Goal: Transaction & Acquisition: Book appointment/travel/reservation

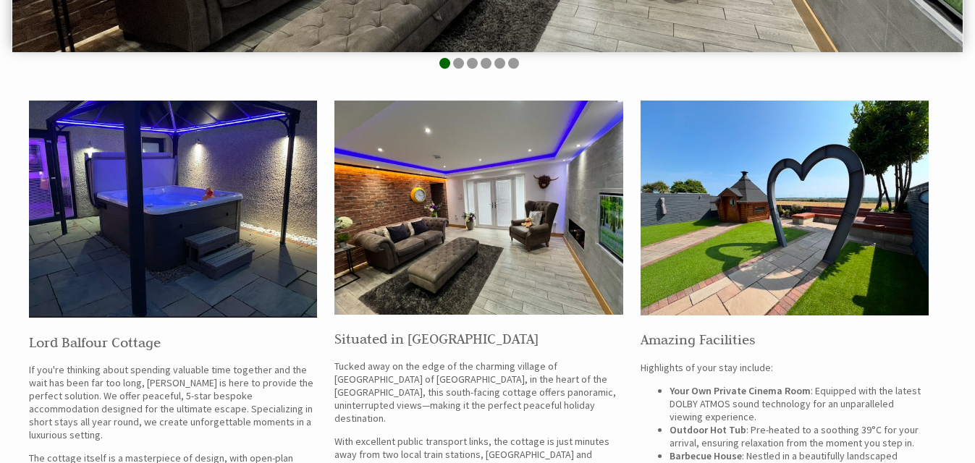
scroll to position [434, 0]
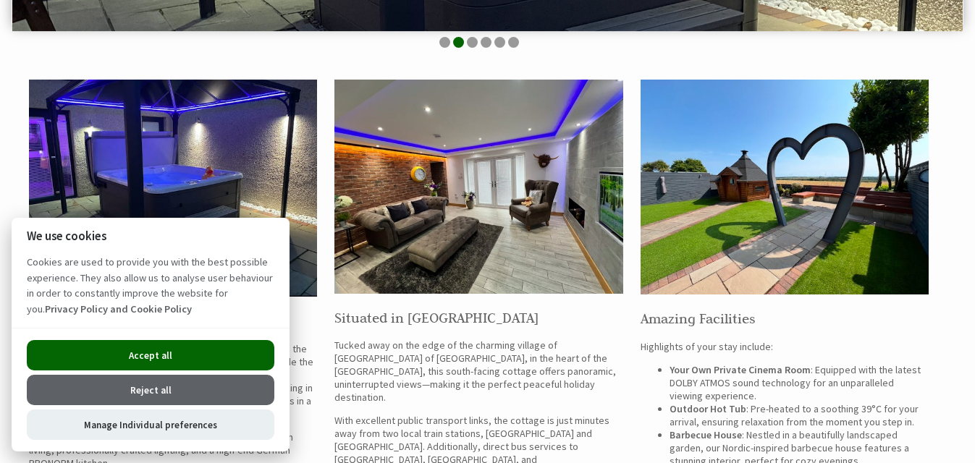
click at [164, 350] on button "Accept all" at bounding box center [151, 355] width 248 height 30
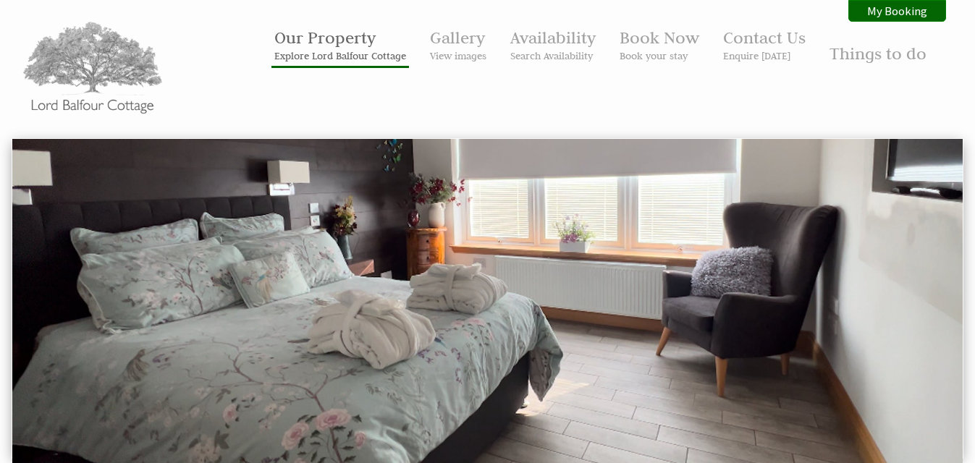
click at [334, 41] on link "Our Property Explore Lord Balfour Cottage" at bounding box center [340, 44] width 132 height 35
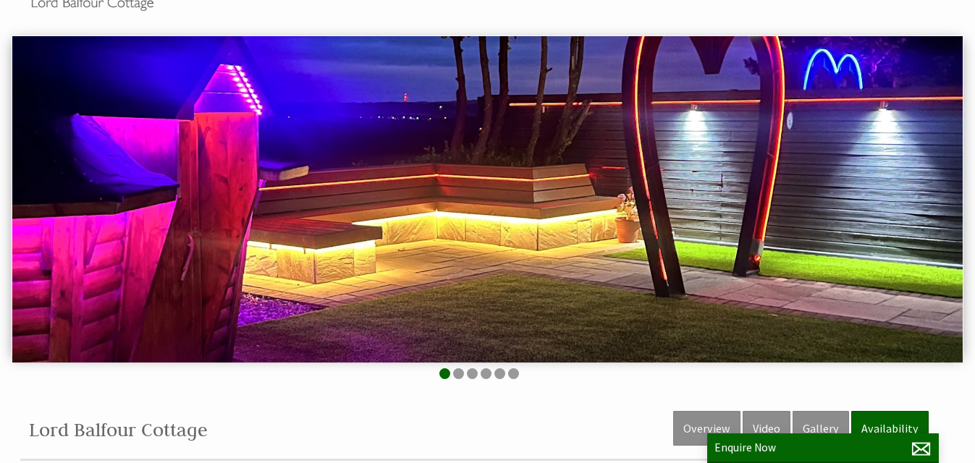
scroll to position [72, 0]
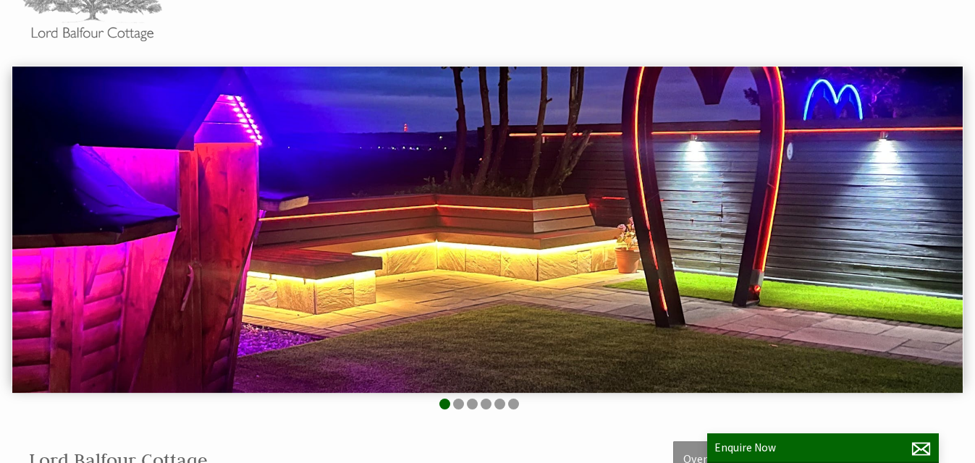
click at [853, 317] on img at bounding box center [487, 230] width 950 height 326
click at [458, 407] on li at bounding box center [458, 404] width 11 height 11
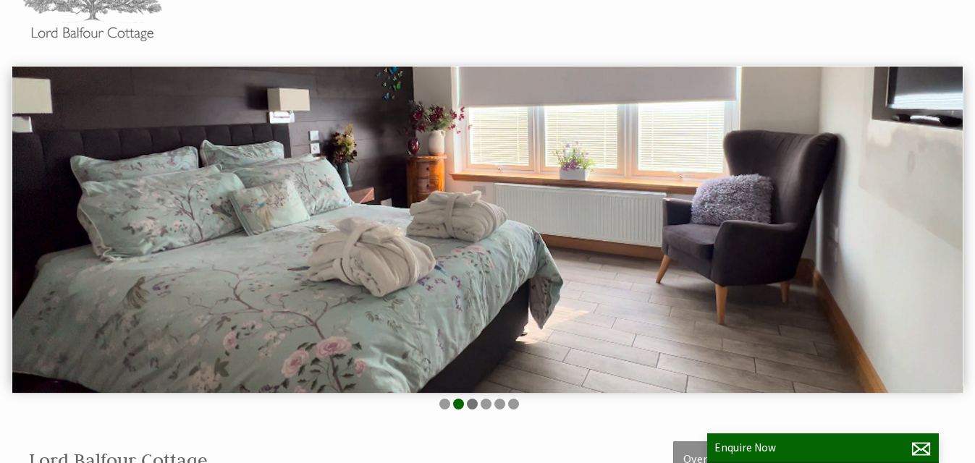
click at [472, 406] on li at bounding box center [472, 404] width 11 height 11
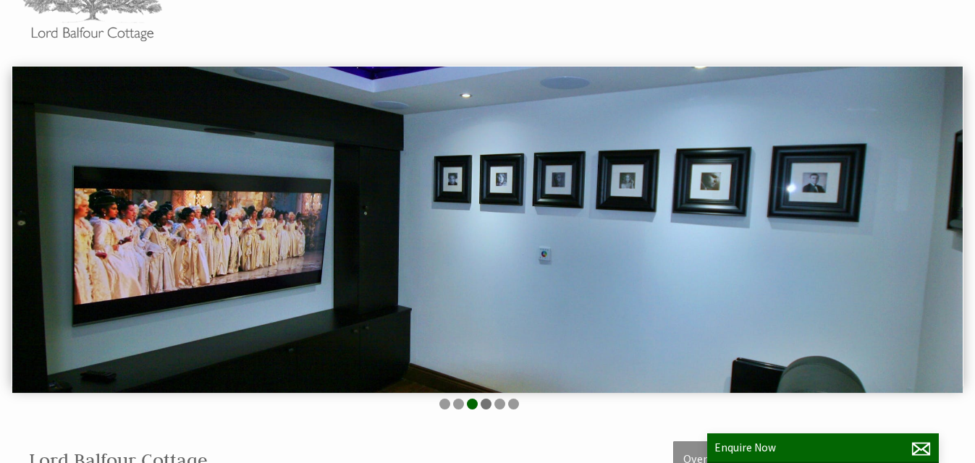
click at [488, 405] on li at bounding box center [486, 404] width 11 height 11
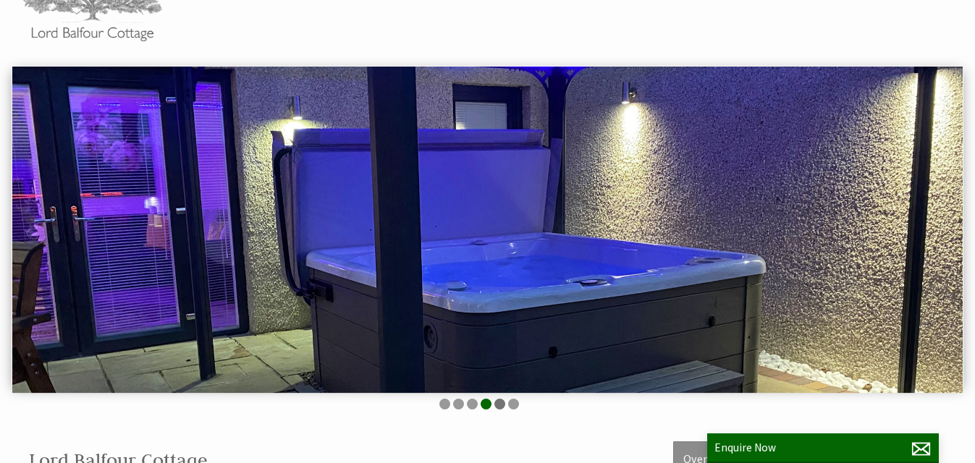
click at [499, 405] on li at bounding box center [499, 404] width 11 height 11
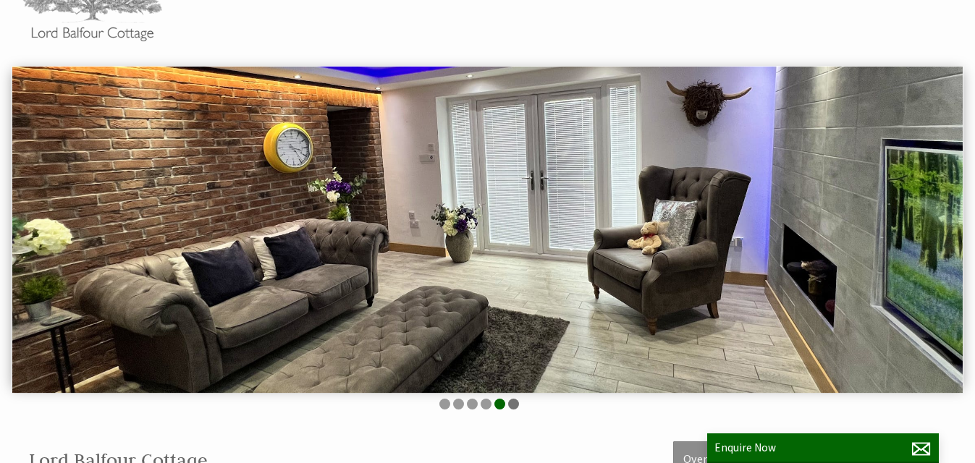
click at [513, 404] on li at bounding box center [513, 404] width 11 height 11
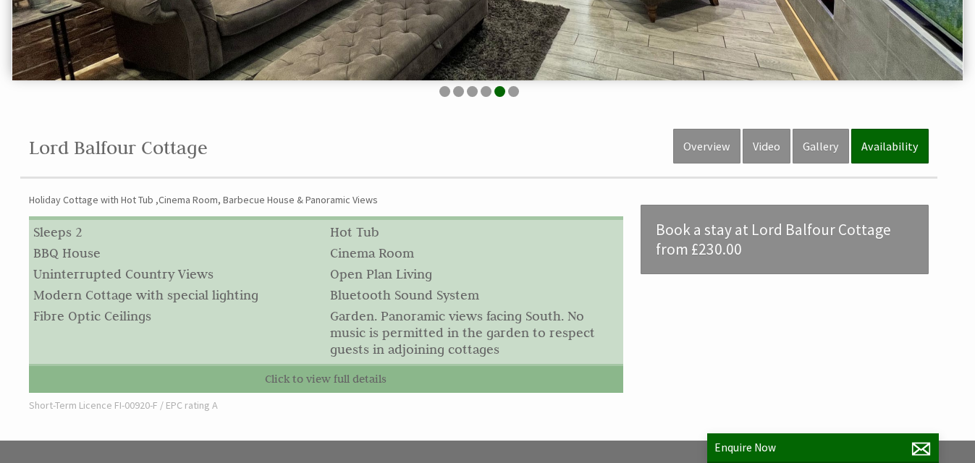
scroll to position [383, 0]
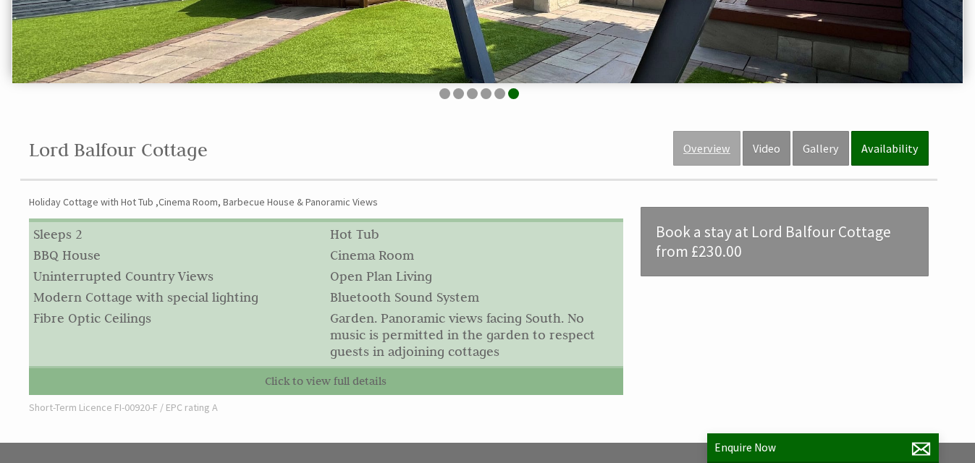
click at [713, 144] on link "Overview" at bounding box center [706, 148] width 67 height 35
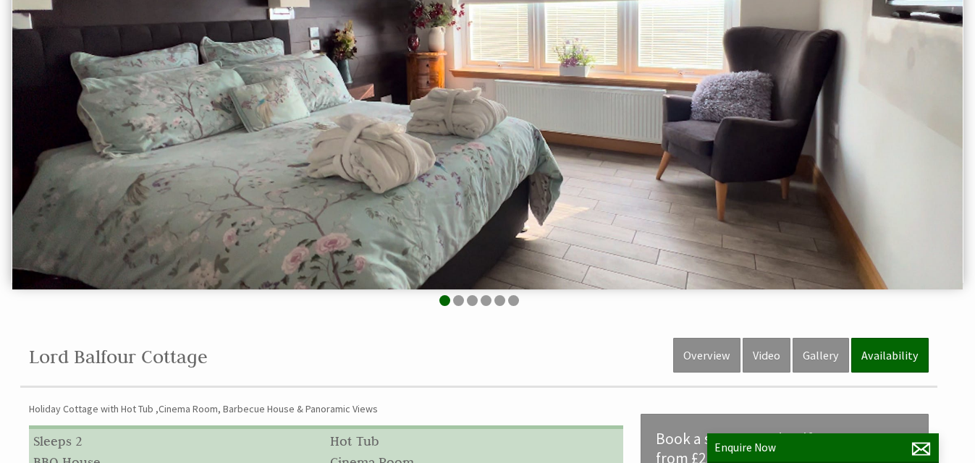
scroll to position [145, 0]
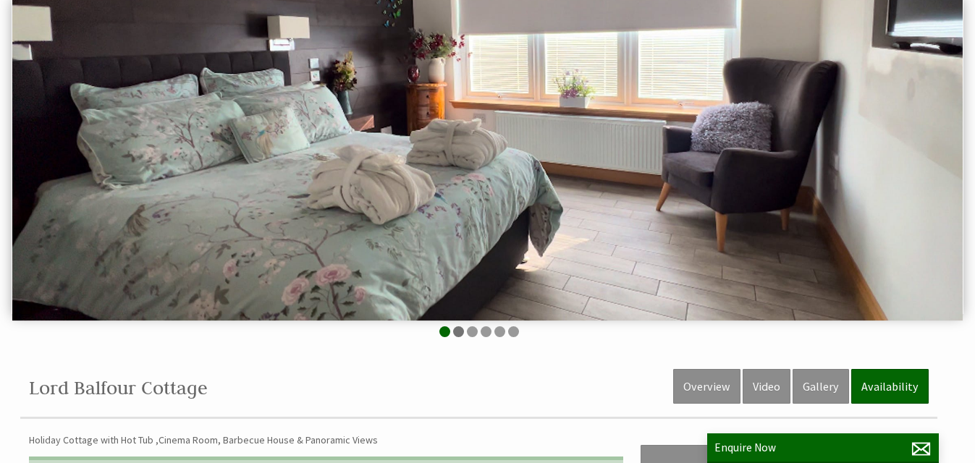
click at [462, 335] on li at bounding box center [458, 331] width 11 height 11
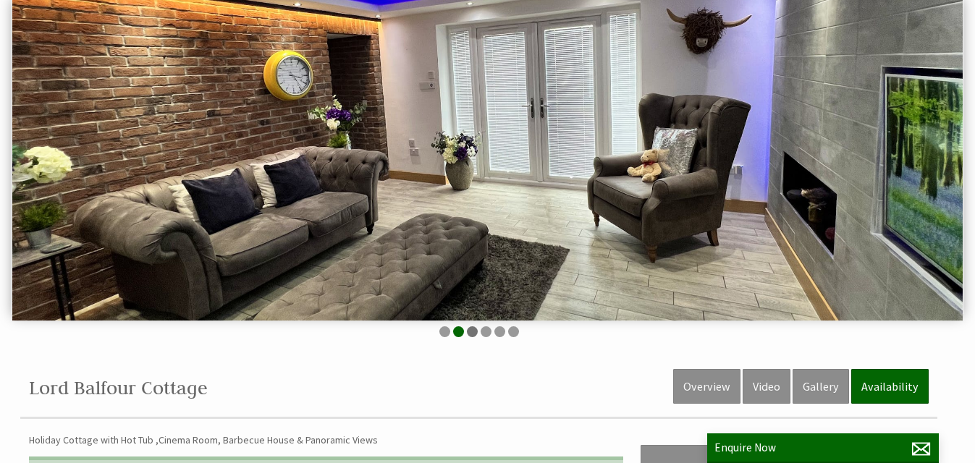
click at [474, 335] on li at bounding box center [472, 331] width 11 height 11
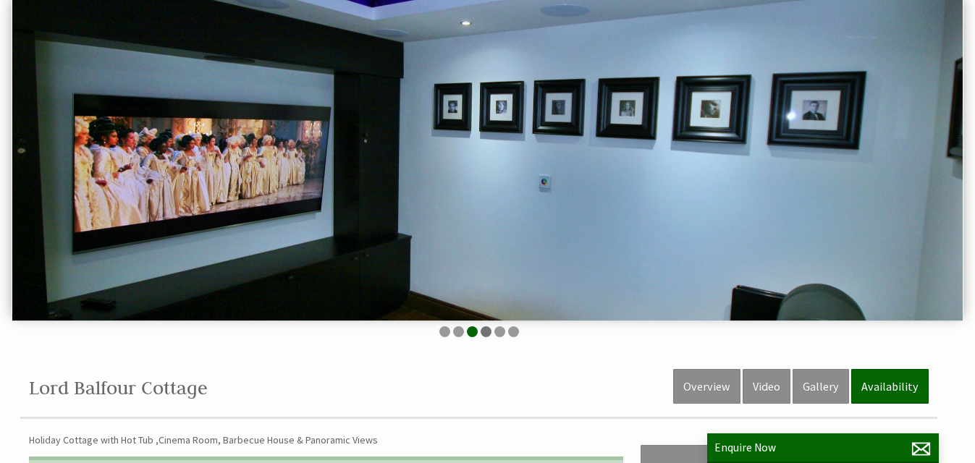
click at [481, 334] on li at bounding box center [486, 331] width 11 height 11
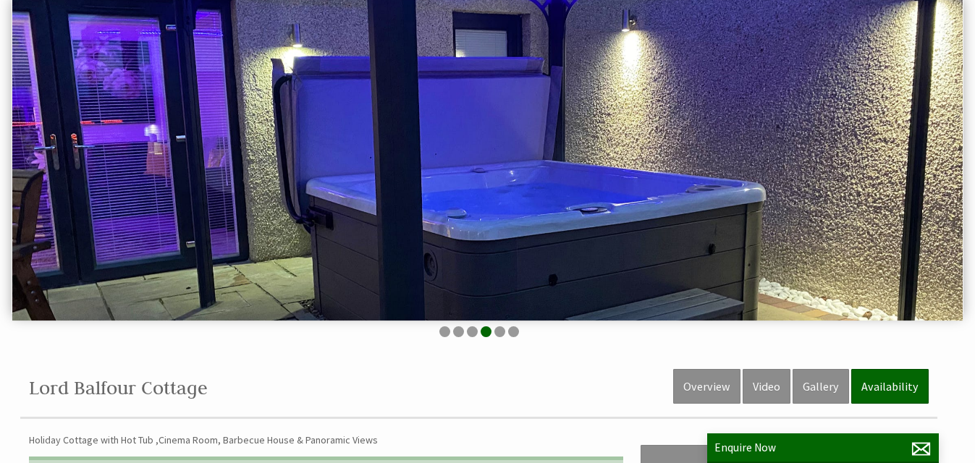
click at [494, 334] on ul at bounding box center [478, 333] width 917 height 14
click at [502, 337] on ul at bounding box center [478, 333] width 917 height 14
click at [502, 331] on li at bounding box center [499, 331] width 11 height 11
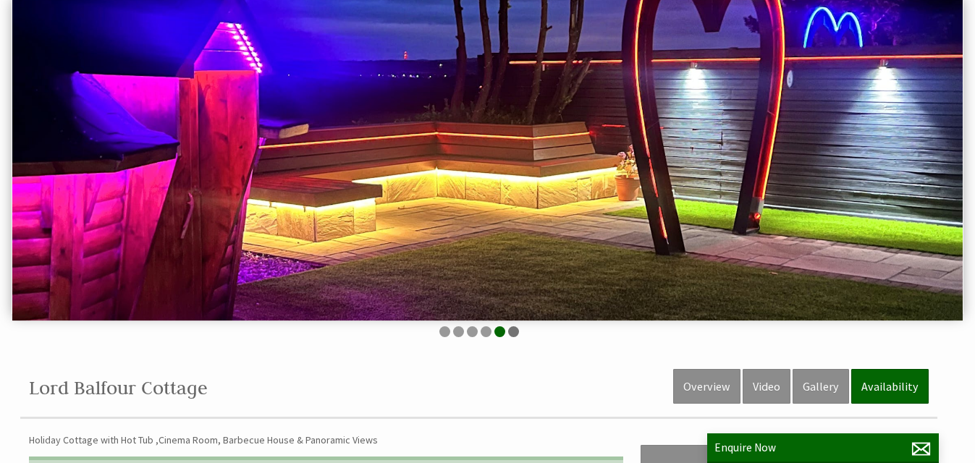
click at [510, 331] on li at bounding box center [513, 331] width 11 height 11
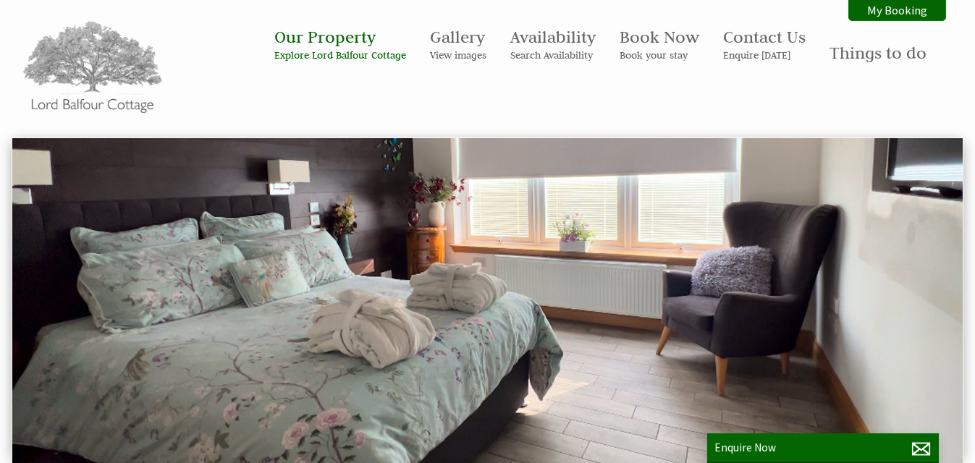
scroll to position [0, 0]
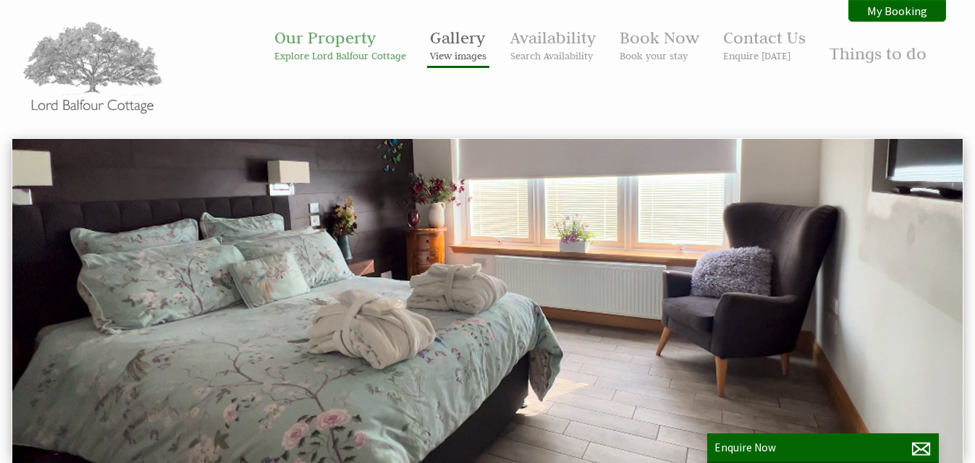
click at [458, 38] on link "Gallery View images" at bounding box center [458, 44] width 56 height 35
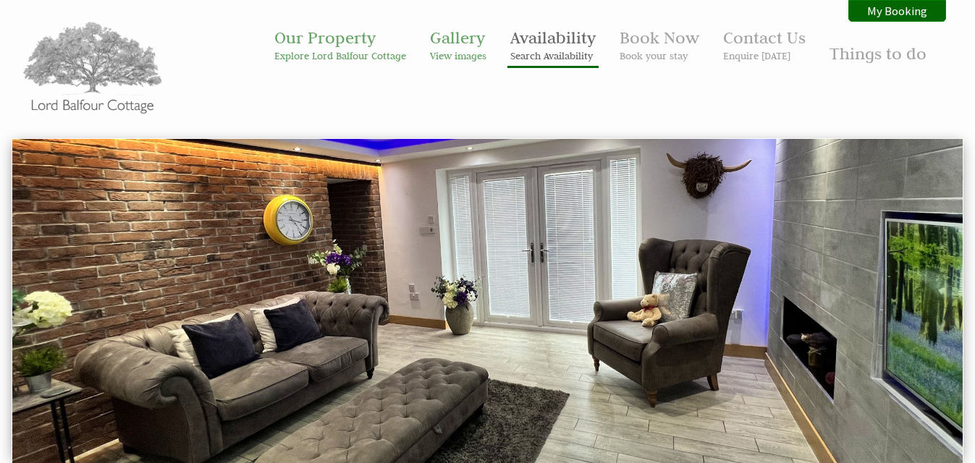
click at [546, 42] on link "Availability Search Availability" at bounding box center [552, 44] width 85 height 35
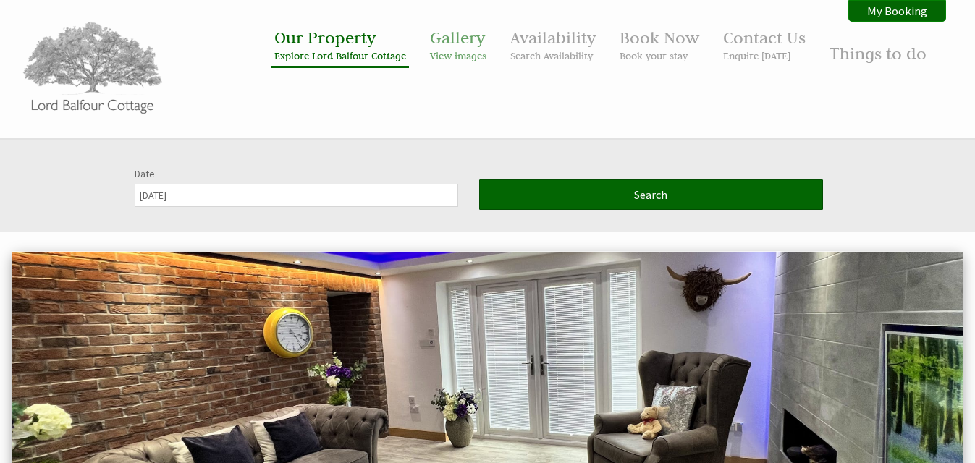
click at [307, 55] on small "Explore Lord Balfour Cottage" at bounding box center [340, 55] width 132 height 13
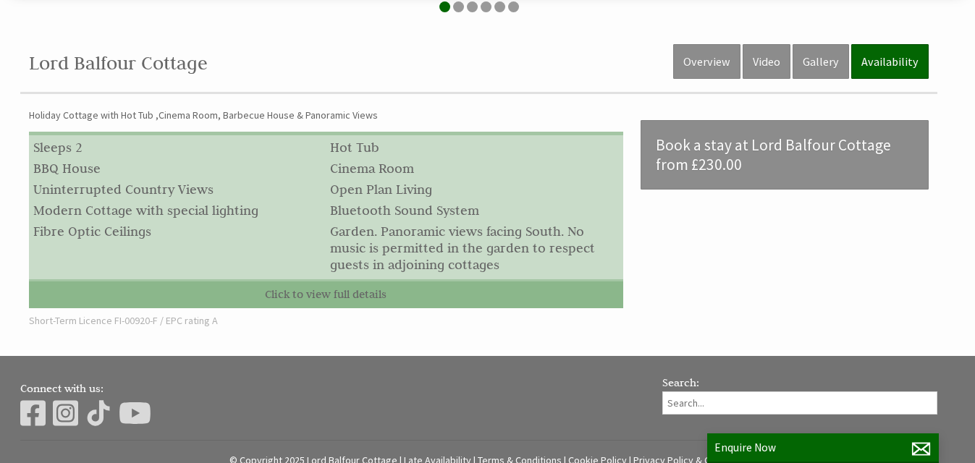
scroll to position [507, 0]
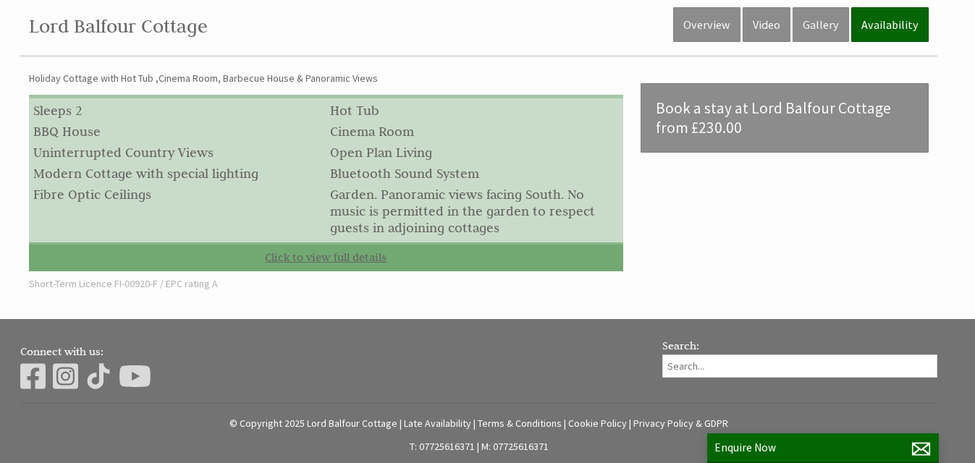
click at [318, 255] on link "Click to view full details" at bounding box center [326, 256] width 594 height 29
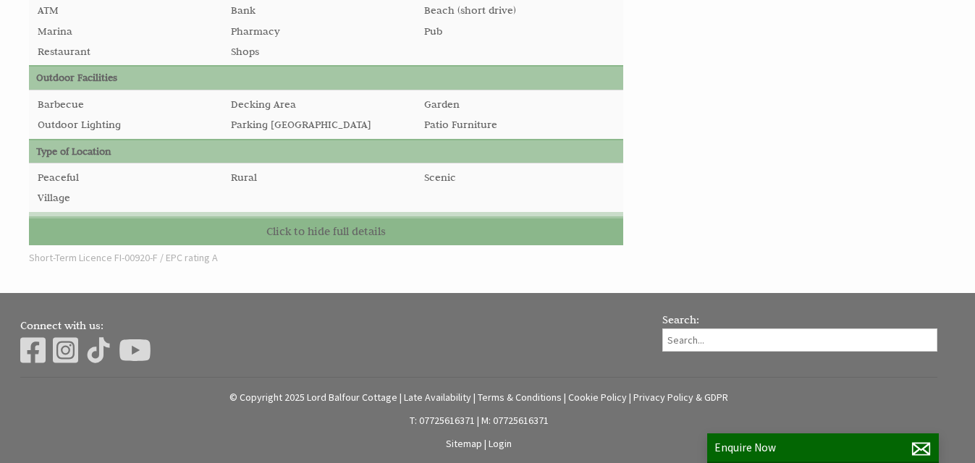
scroll to position [1348, 0]
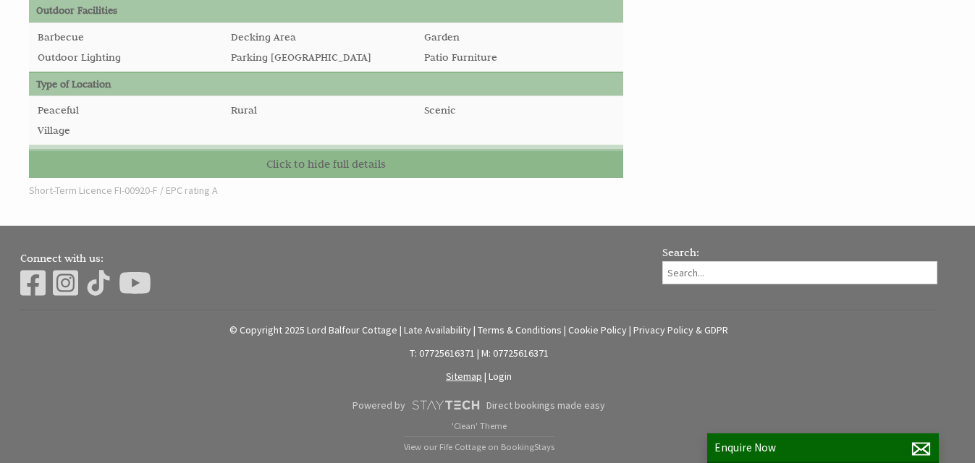
click at [463, 376] on link "Sitemap" at bounding box center [464, 376] width 36 height 13
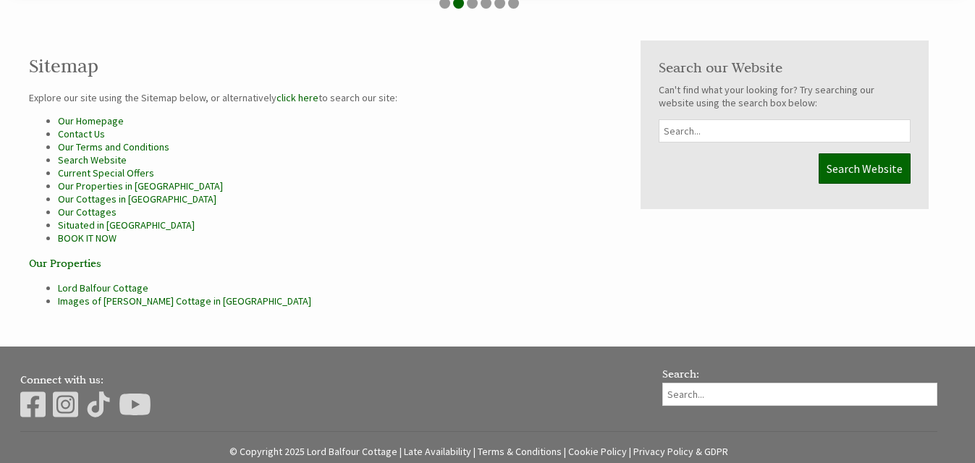
scroll to position [502, 0]
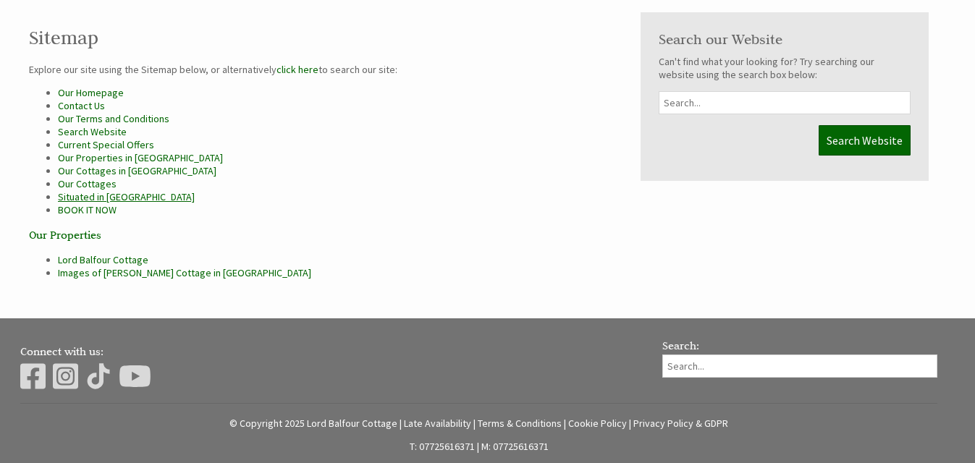
click at [114, 198] on link "Situated in [GEOGRAPHIC_DATA]" at bounding box center [126, 196] width 137 height 13
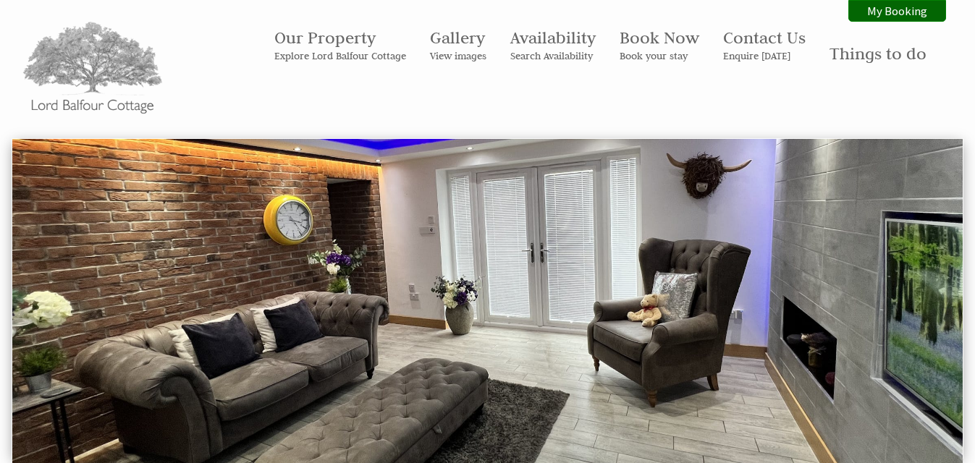
scroll to position [502, 0]
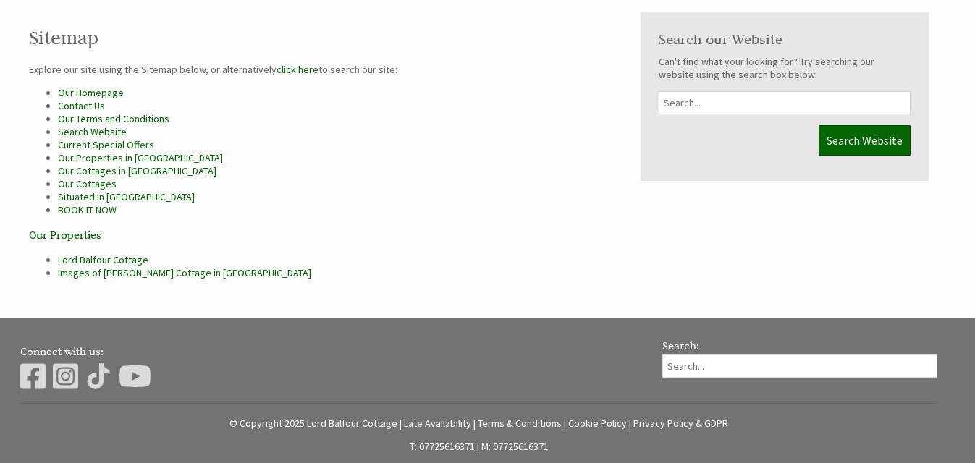
scroll to position [1348, 0]
